Goal: Information Seeking & Learning: Learn about a topic

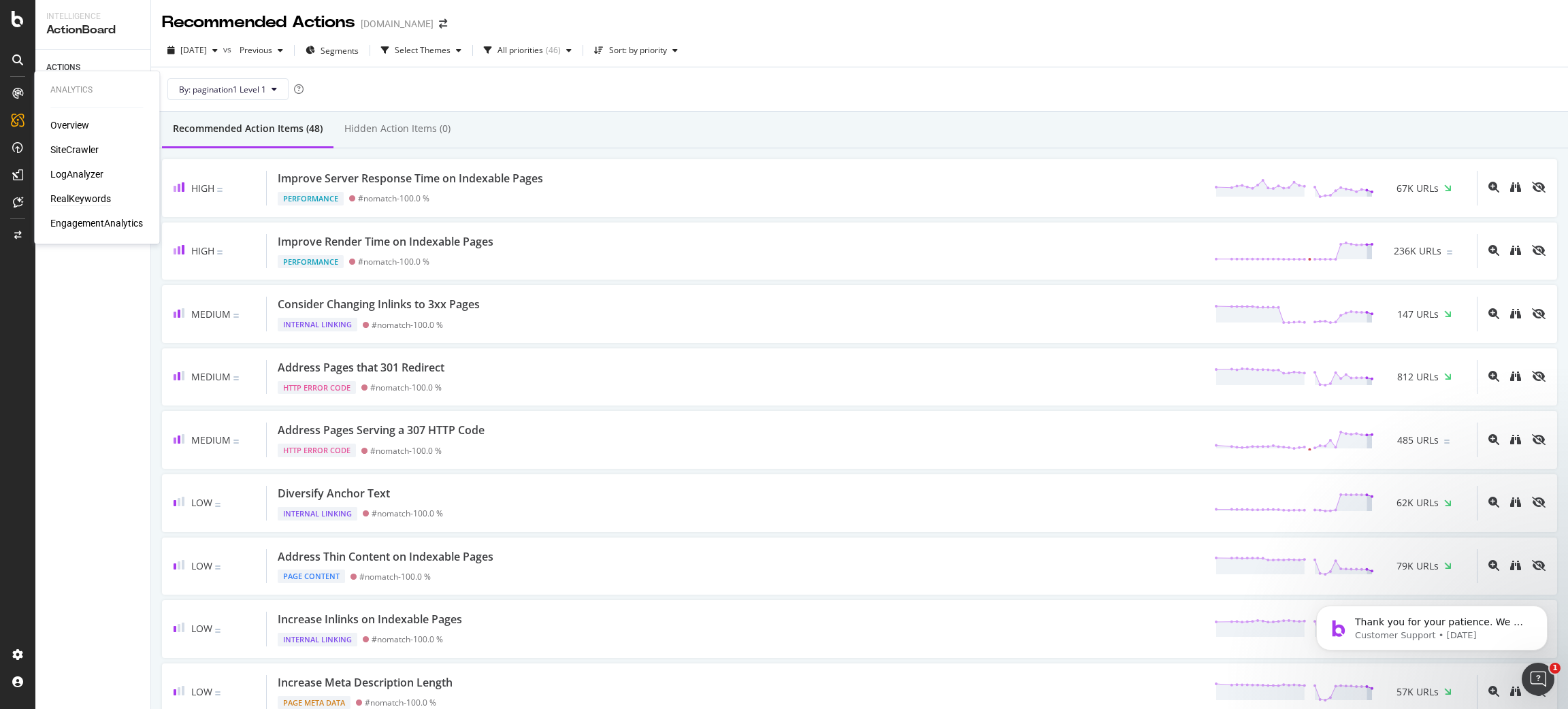
click at [77, 197] on div "RealKeywords" at bounding box center [81, 199] width 60 height 14
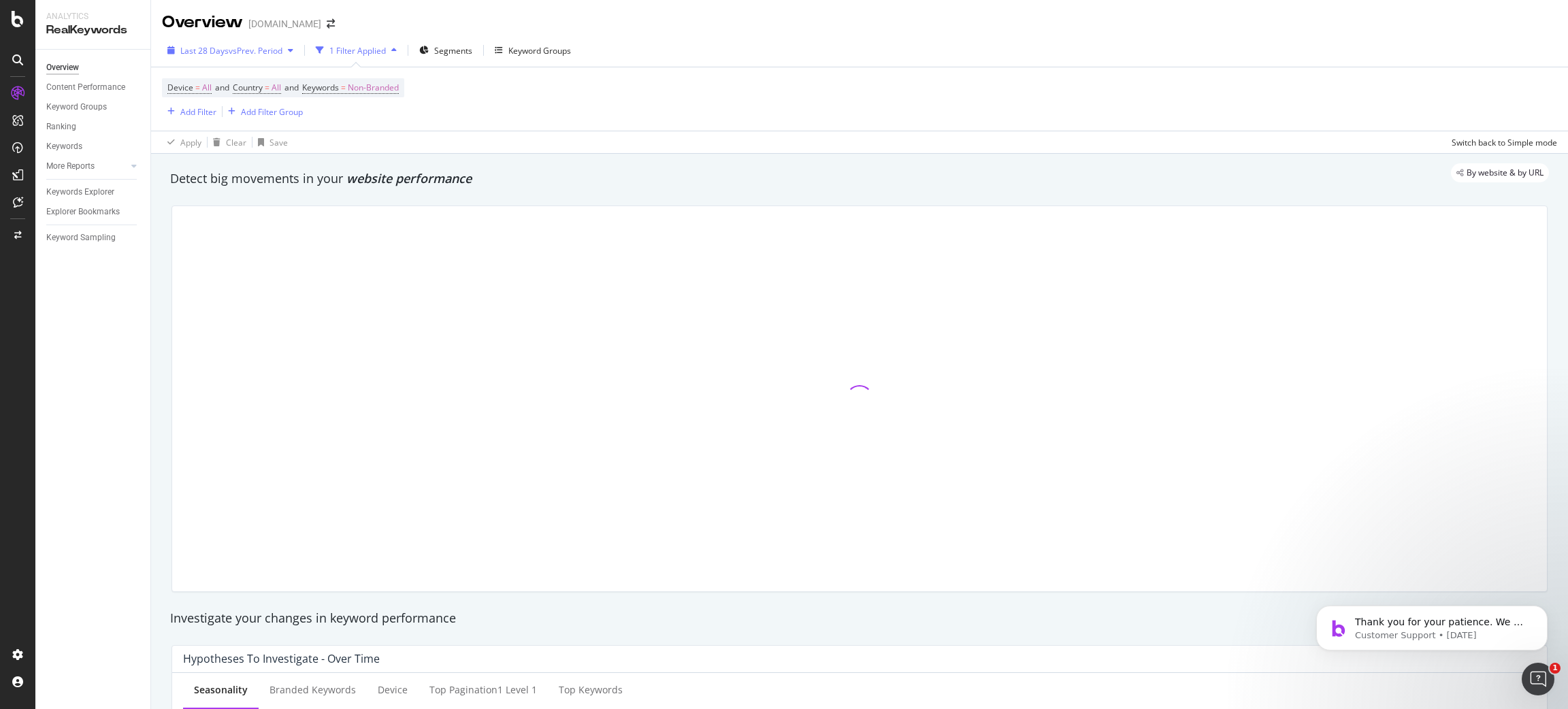
click at [246, 53] on span "vs Prev. Period" at bounding box center [256, 50] width 54 height 12
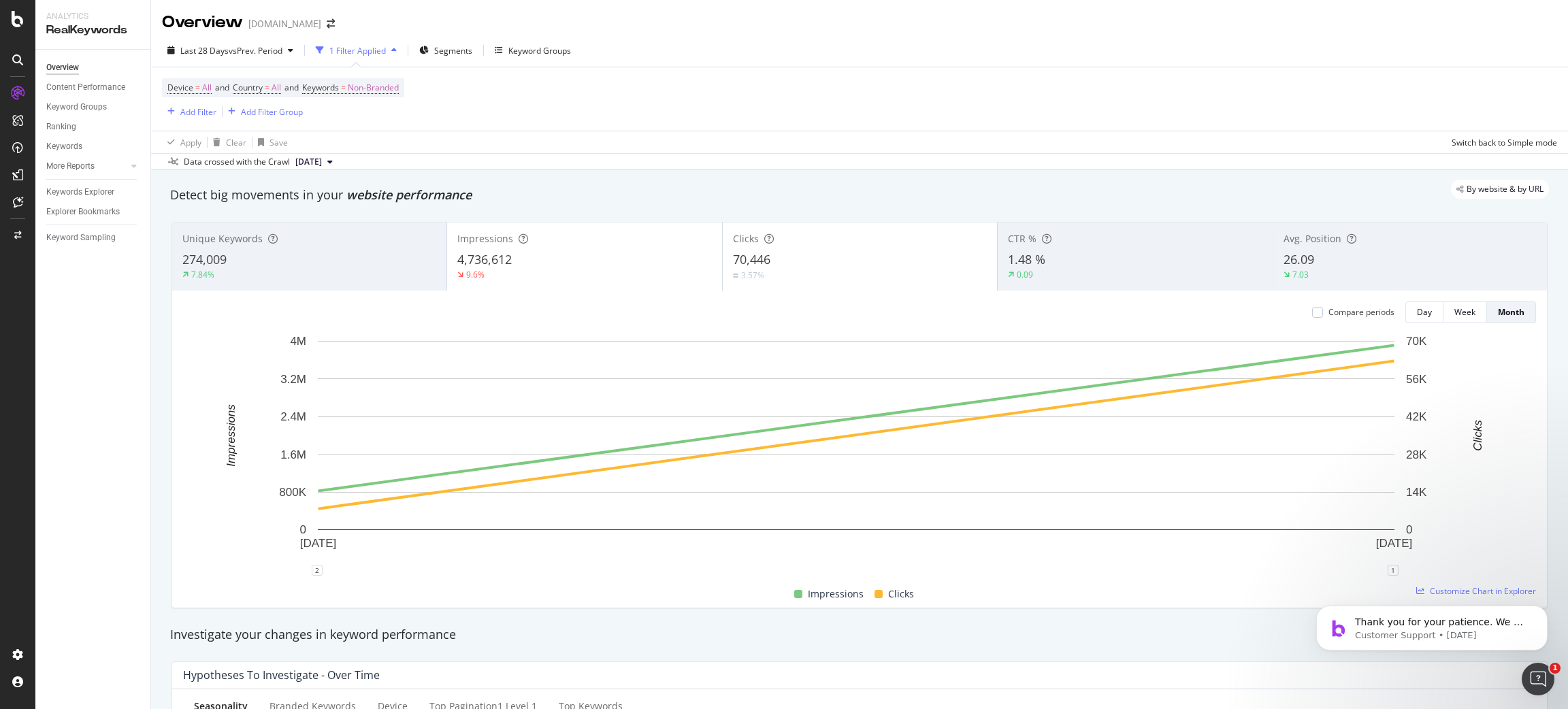
click at [1159, 94] on div "Device = All and Country = All and Keywords = Non-Branded Add Filter Add Filter…" at bounding box center [860, 99] width 1395 height 63
